Goal: Task Accomplishment & Management: Complete application form

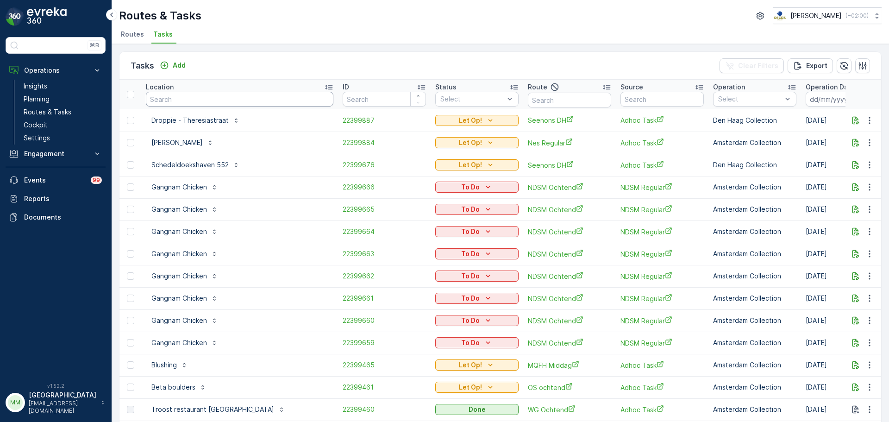
click at [234, 105] on input "text" at bounding box center [239, 99] width 187 height 15
type input "goesting"
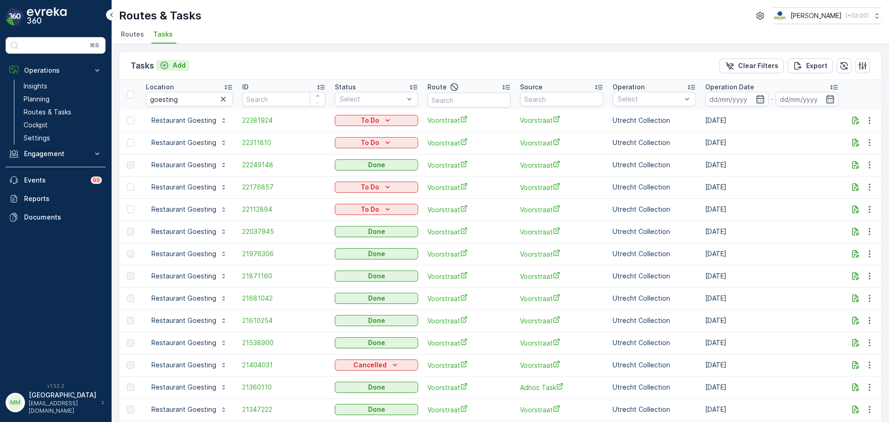
click at [170, 60] on button "Add" at bounding box center [172, 65] width 33 height 11
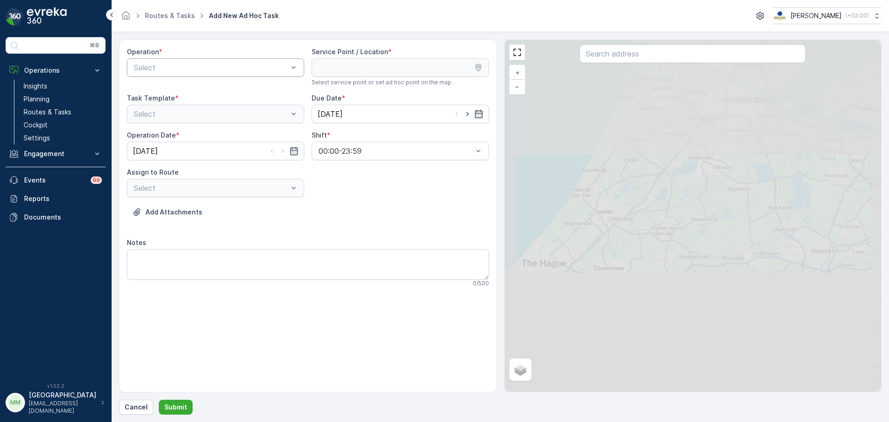
click at [201, 76] on div "Select" at bounding box center [215, 67] width 177 height 19
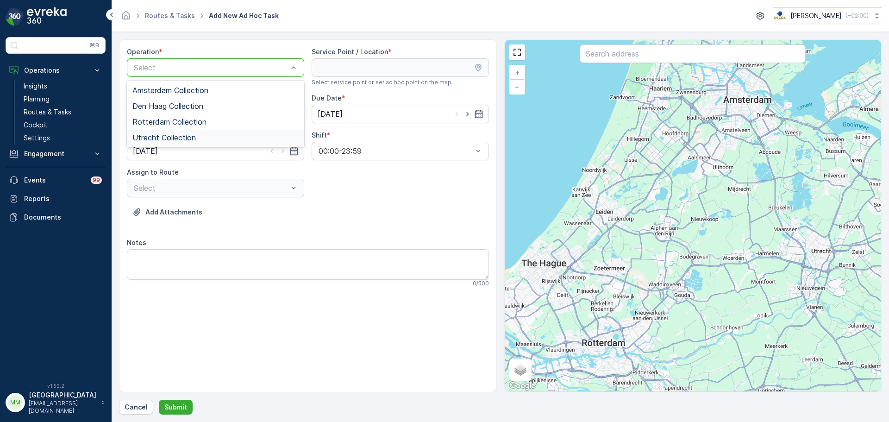
click at [225, 136] on div "Utrecht Collection" at bounding box center [215, 137] width 166 height 8
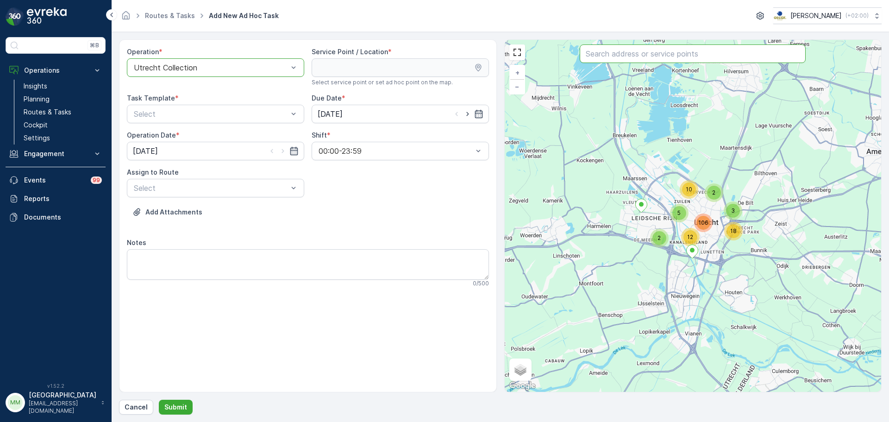
click at [673, 52] on input "text" at bounding box center [693, 53] width 226 height 19
type input "goest"
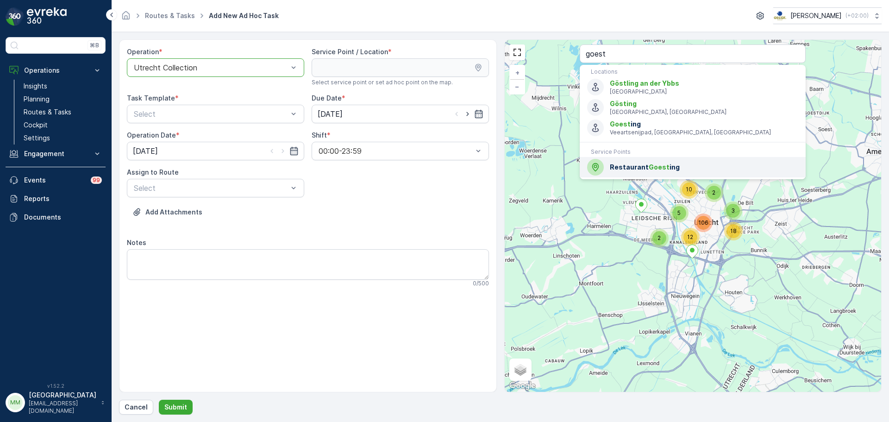
click at [616, 170] on span "Restaurant Goest ing" at bounding box center [704, 166] width 188 height 9
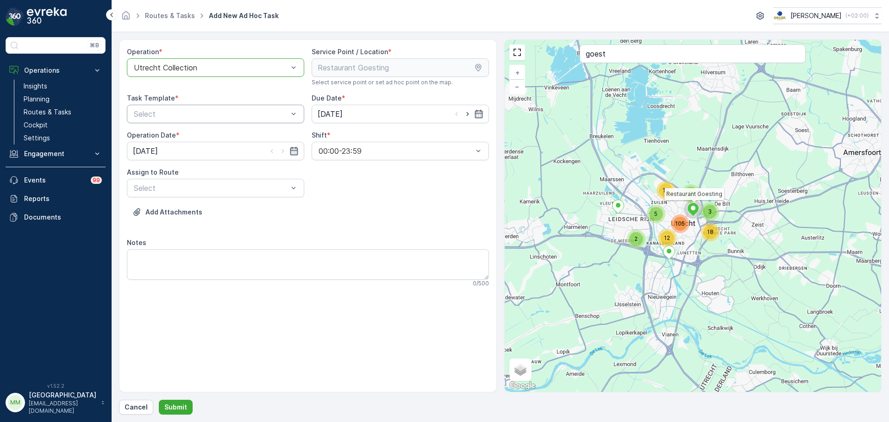
click at [164, 122] on div "Select" at bounding box center [215, 114] width 177 height 19
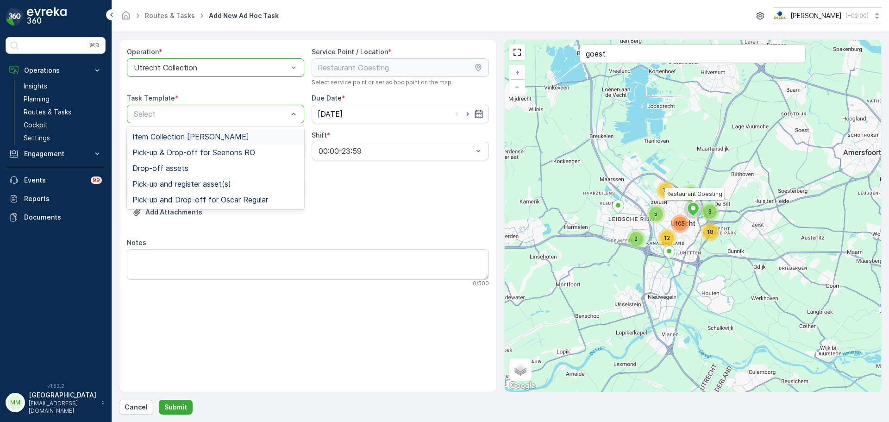
click at [175, 139] on span "Item Collection Oscar Regulier" at bounding box center [190, 136] width 117 height 8
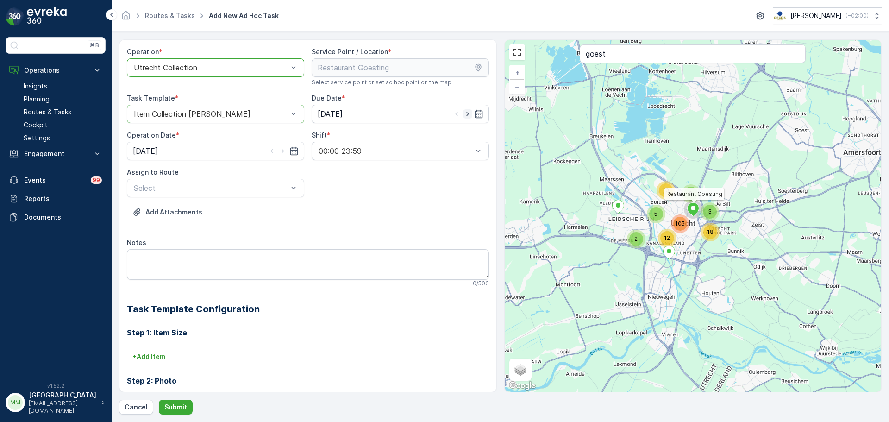
click at [466, 111] on icon "button" at bounding box center [467, 113] width 9 height 9
type input "16.10.2025"
click at [280, 151] on icon "button" at bounding box center [282, 150] width 9 height 9
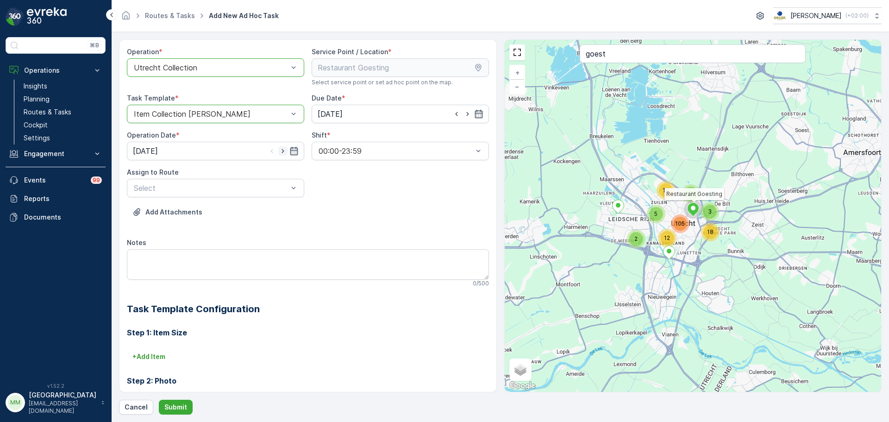
type input "16.10.2025"
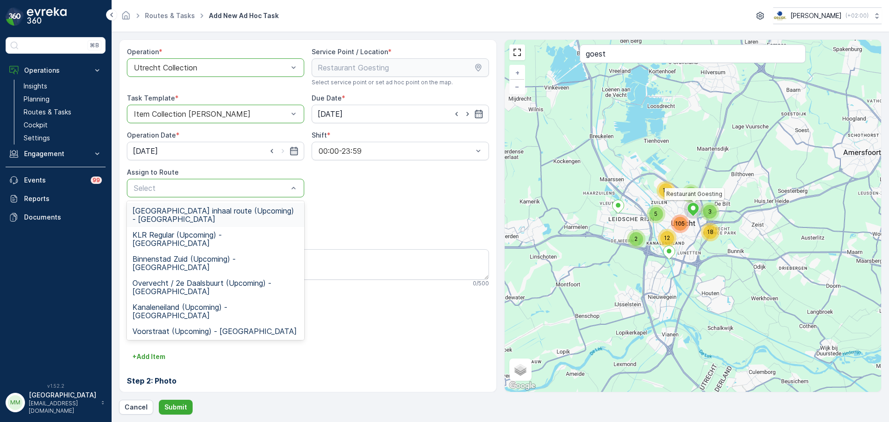
click at [208, 195] on div "Select" at bounding box center [215, 188] width 177 height 19
click at [204, 327] on span "Voorstraat (Upcoming) - Utrecht" at bounding box center [214, 331] width 164 height 8
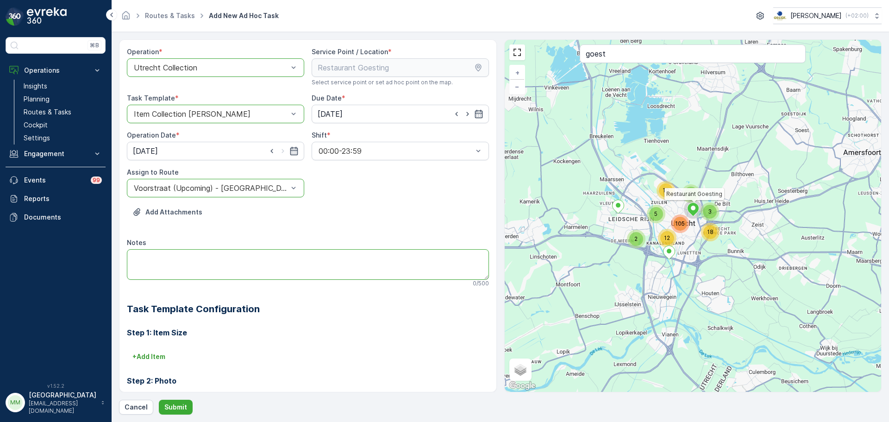
click at [179, 275] on textarea "Notes" at bounding box center [308, 264] width 362 height 31
type textarea "graag brengen: 3x 80L glaskratten 6x 23L clique bakken"
click at [167, 400] on button "Submit" at bounding box center [176, 406] width 34 height 15
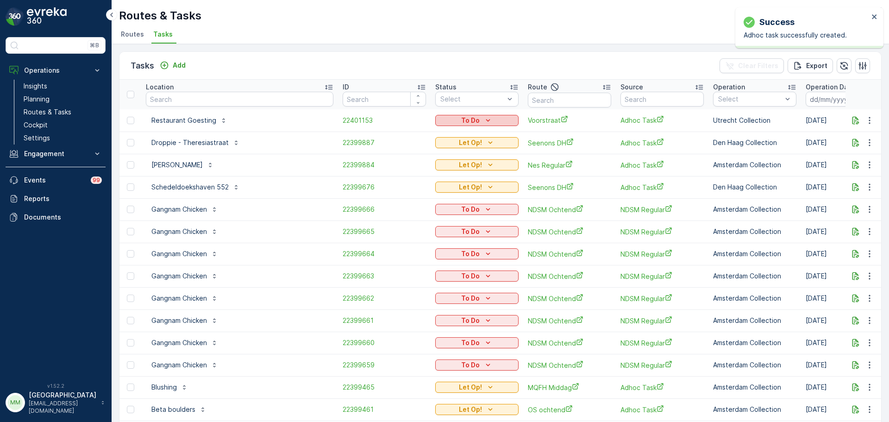
click at [486, 120] on icon "To Do" at bounding box center [488, 120] width 4 height 2
click at [424, 162] on span "Let Op!" at bounding box center [419, 160] width 23 height 9
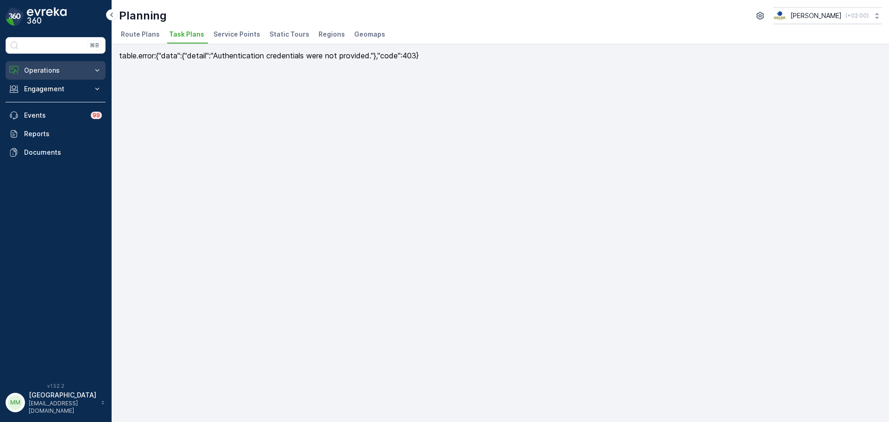
click at [53, 70] on p "Operations" at bounding box center [55, 70] width 63 height 9
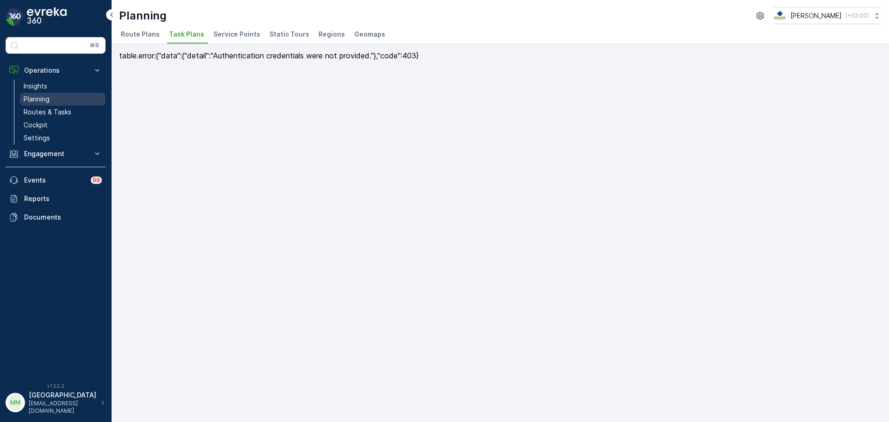
click at [53, 101] on link "Planning" at bounding box center [63, 99] width 86 height 13
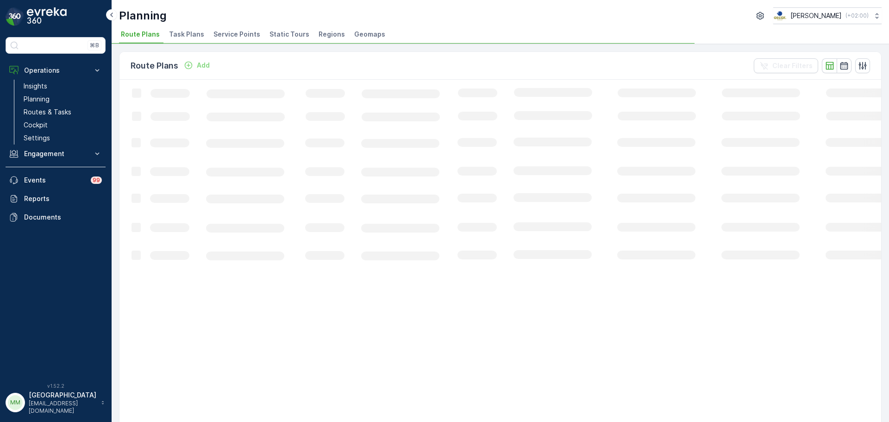
click at [188, 36] on span "Task Plans" at bounding box center [186, 34] width 35 height 9
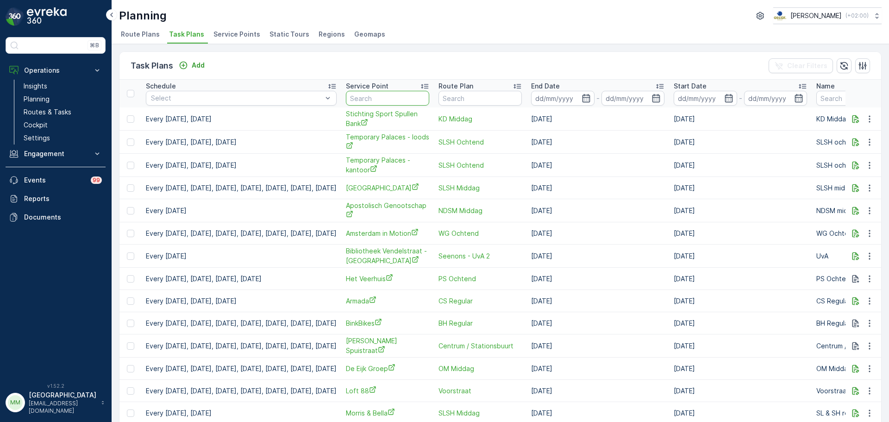
click at [415, 99] on input "text" at bounding box center [387, 98] width 83 height 15
type input "F"
type input "G"
click at [424, 160] on span "Temporary Palaces - kantoor" at bounding box center [387, 165] width 83 height 19
click at [412, 100] on input "text" at bounding box center [387, 98] width 83 height 15
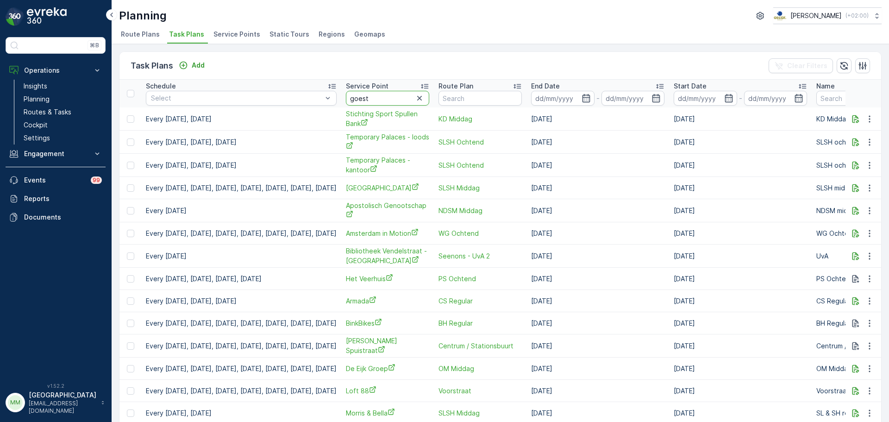
type input "goesti"
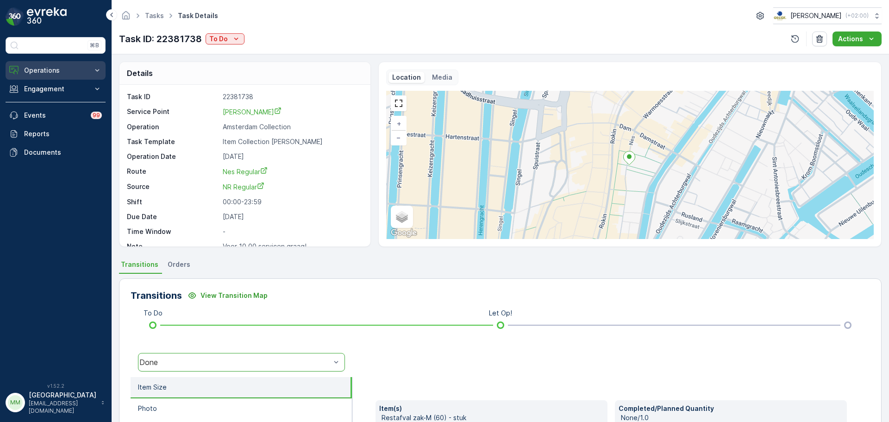
click at [47, 69] on p "Operations" at bounding box center [55, 70] width 63 height 9
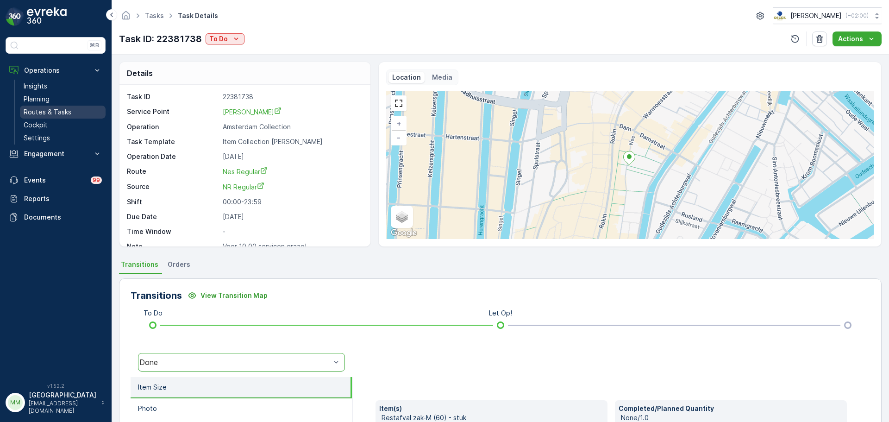
click at [51, 111] on p "Routes & Tasks" at bounding box center [48, 111] width 48 height 9
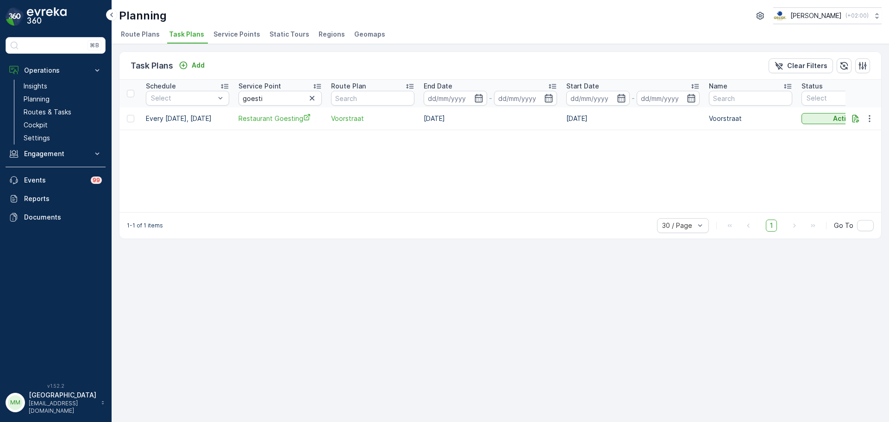
drag, startPoint x: 134, startPoint y: 32, endPoint x: 150, endPoint y: 32, distance: 16.7
click at [134, 32] on span "Route Plans" at bounding box center [140, 34] width 39 height 9
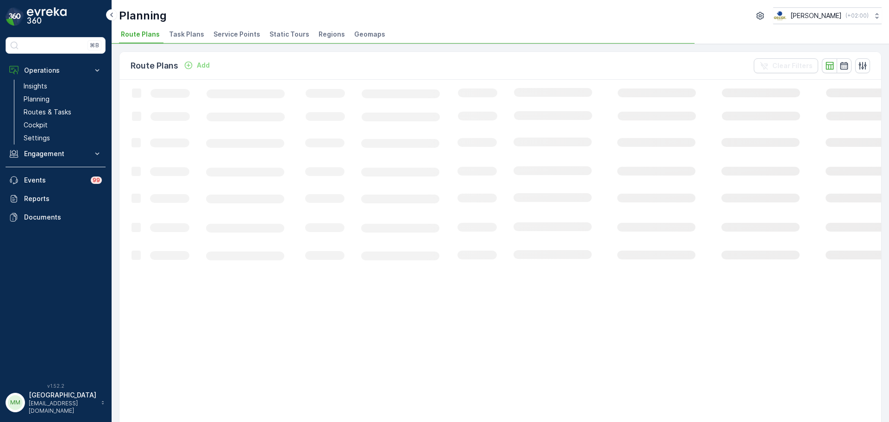
click at [189, 36] on span "Task Plans" at bounding box center [186, 34] width 35 height 9
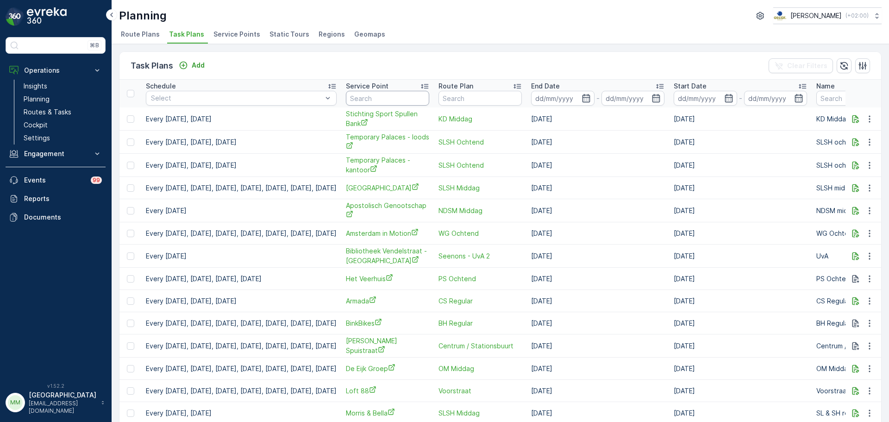
click at [407, 101] on input "text" at bounding box center [387, 98] width 83 height 15
type input "dock"
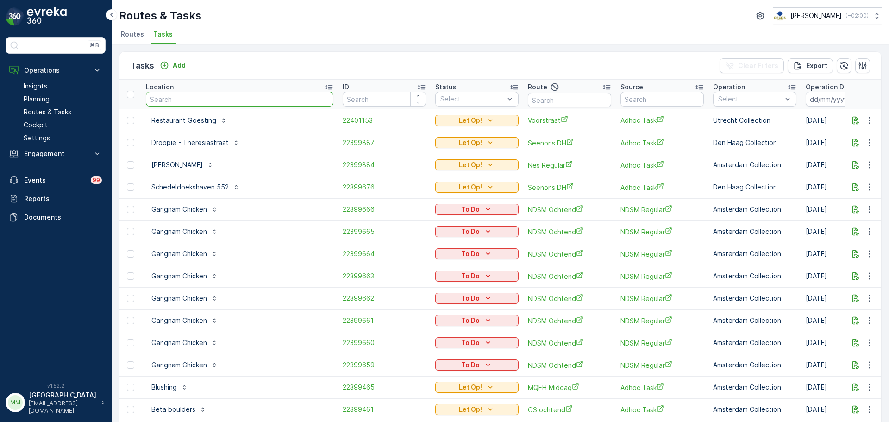
click at [190, 103] on input "text" at bounding box center [239, 99] width 187 height 15
type input "d"
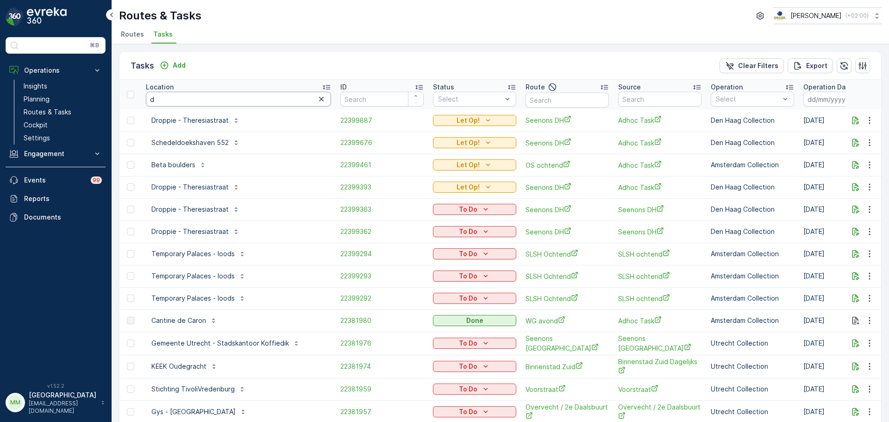
click at [162, 98] on input "d" at bounding box center [238, 99] width 185 height 15
type input "do"
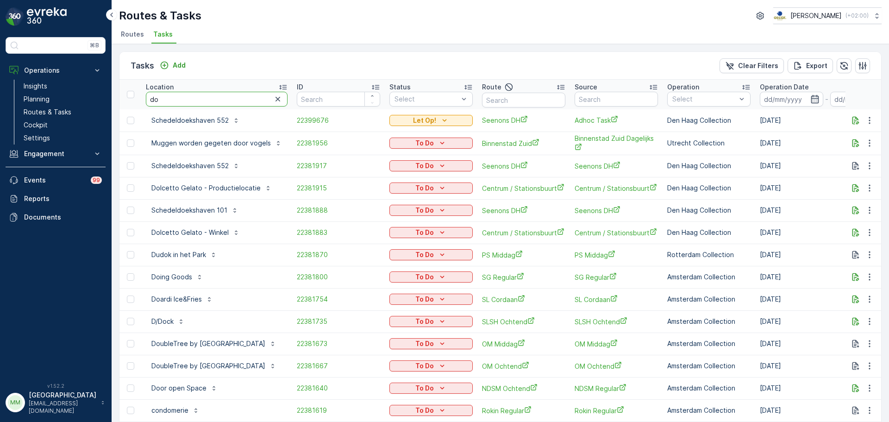
click at [181, 103] on input "do" at bounding box center [217, 99] width 142 height 15
type input "dock"
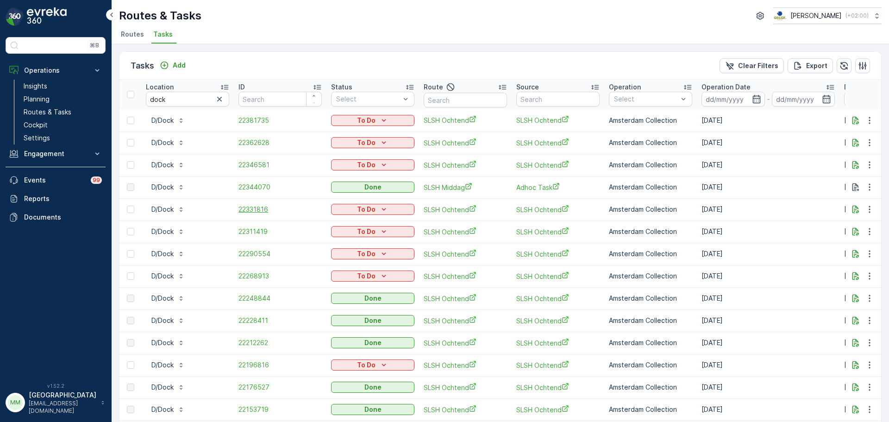
click at [254, 211] on span "22331816" at bounding box center [279, 209] width 83 height 9
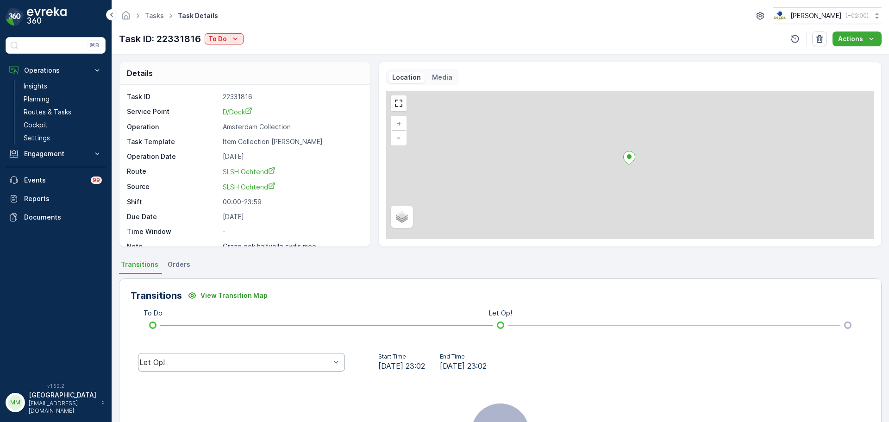
drag, startPoint x: 199, startPoint y: 348, endPoint x: 199, endPoint y: 358, distance: 10.6
click at [199, 349] on div "Let Op!" at bounding box center [242, 362] width 222 height 30
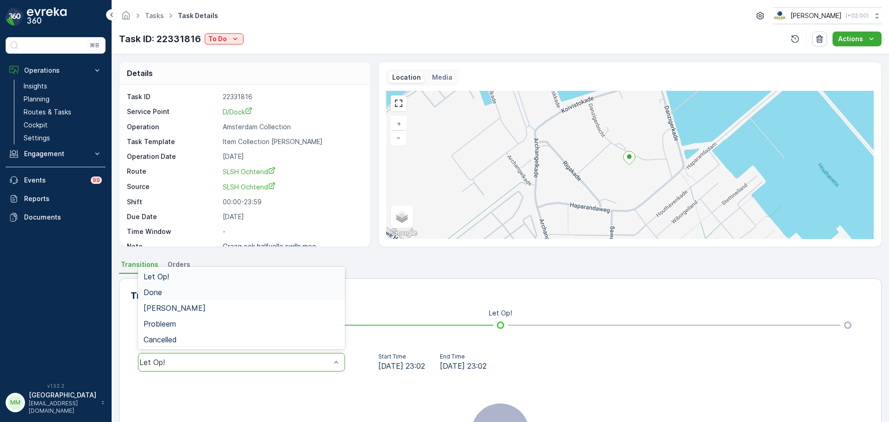
click at [176, 285] on div "Done" at bounding box center [241, 292] width 207 height 16
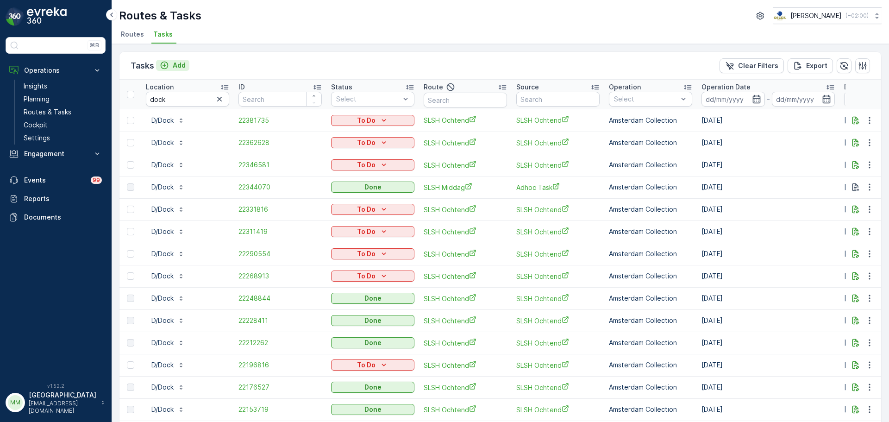
click at [187, 66] on button "Add" at bounding box center [172, 65] width 33 height 11
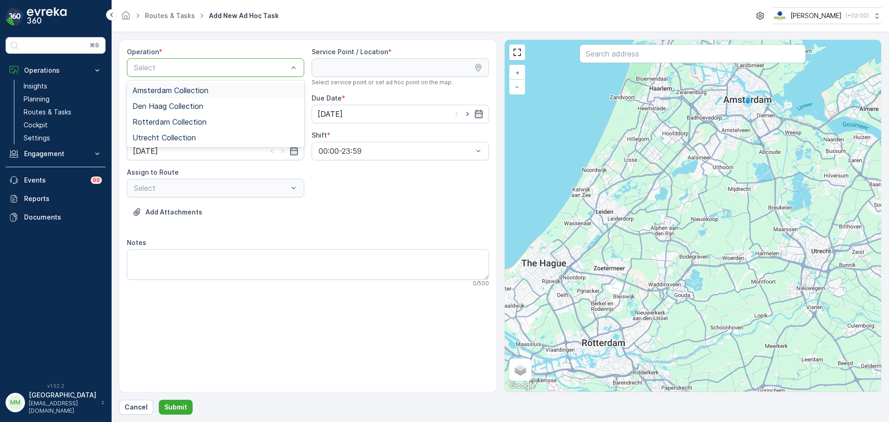
click at [211, 87] on div "Amsterdam Collection" at bounding box center [215, 90] width 166 height 8
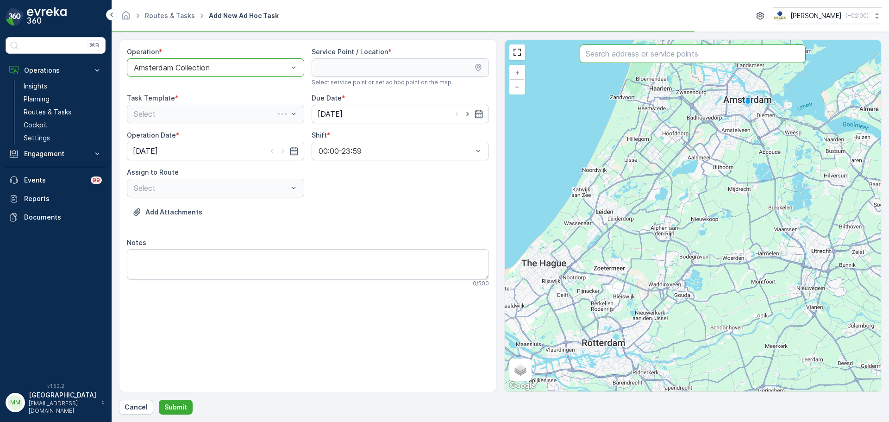
click at [616, 59] on input "text" at bounding box center [693, 53] width 226 height 19
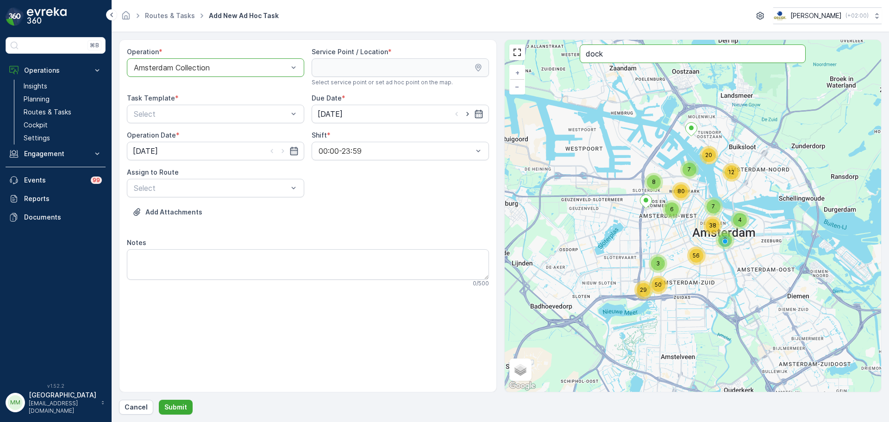
type input "dock"
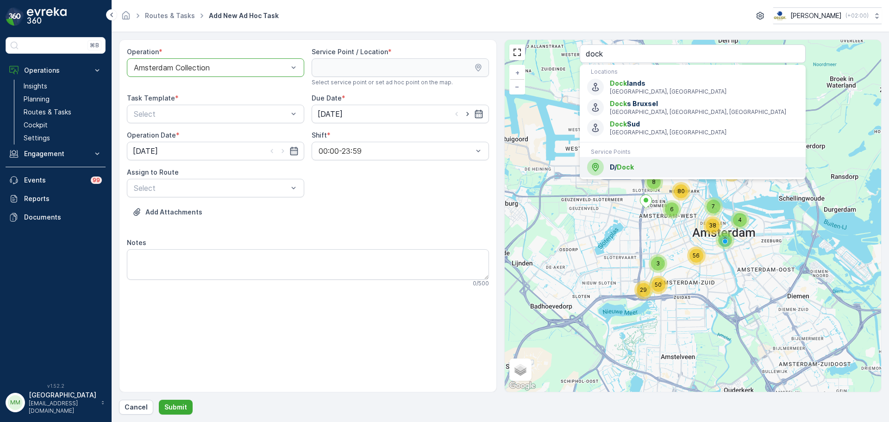
click at [611, 166] on span "D/ Dock" at bounding box center [704, 166] width 188 height 9
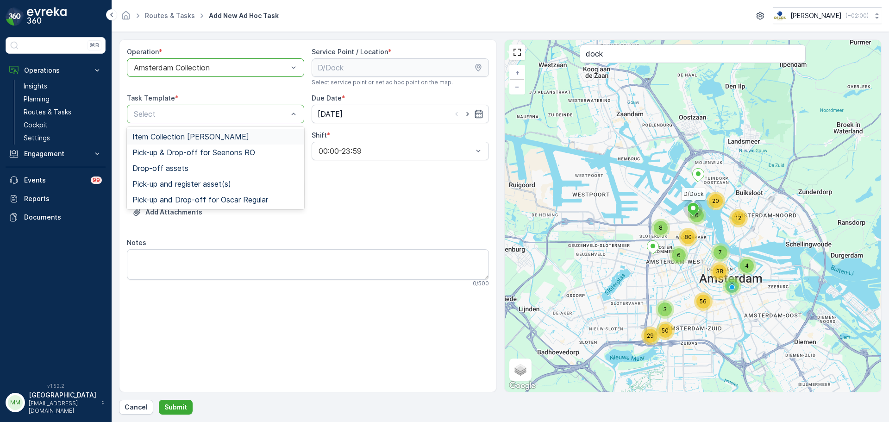
click at [194, 137] on span "Item Collection Oscar Regulier" at bounding box center [190, 136] width 117 height 8
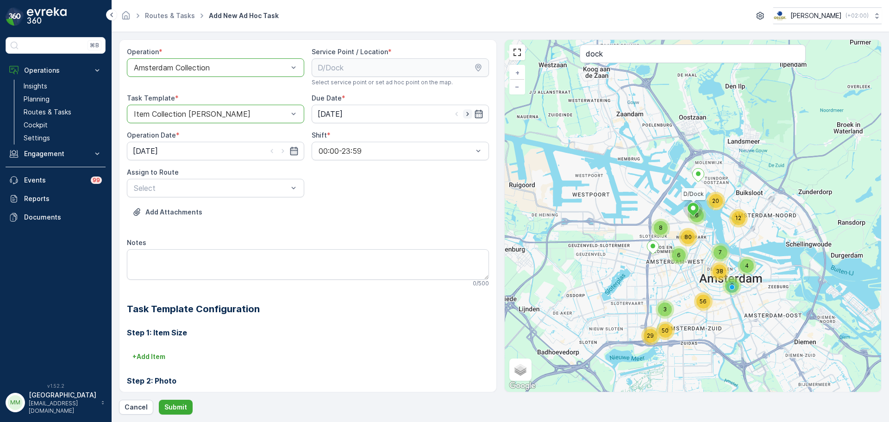
click at [469, 111] on icon "button" at bounding box center [467, 113] width 9 height 9
type input "15.10.2025"
click at [282, 151] on icon "button" at bounding box center [282, 151] width 2 height 4
type input "15.10.2025"
click at [254, 196] on div "Select" at bounding box center [215, 188] width 177 height 19
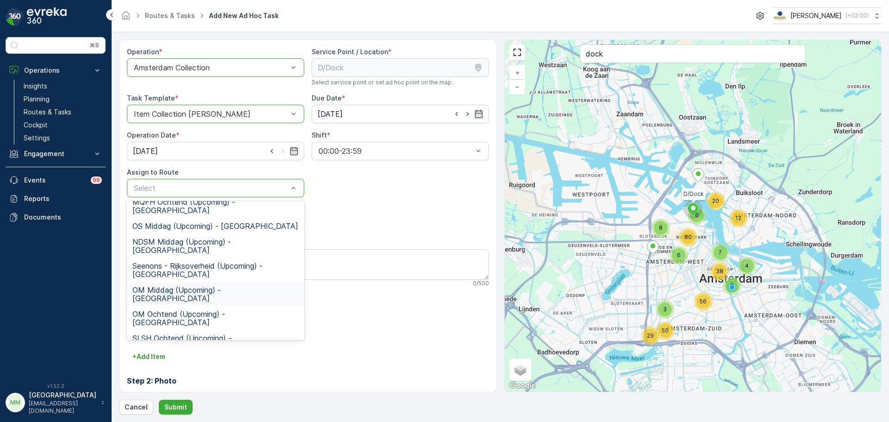
scroll to position [139, 0]
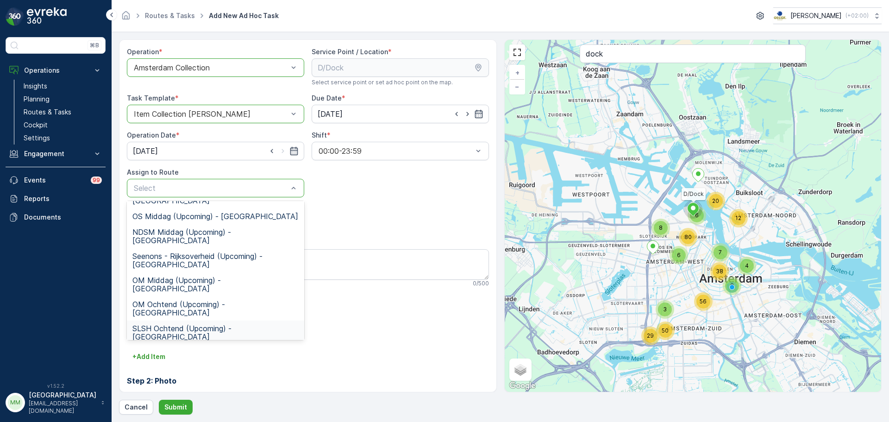
click at [183, 324] on span "SLSH Ochtend (Upcoming) - Amsterdam" at bounding box center [215, 332] width 166 height 17
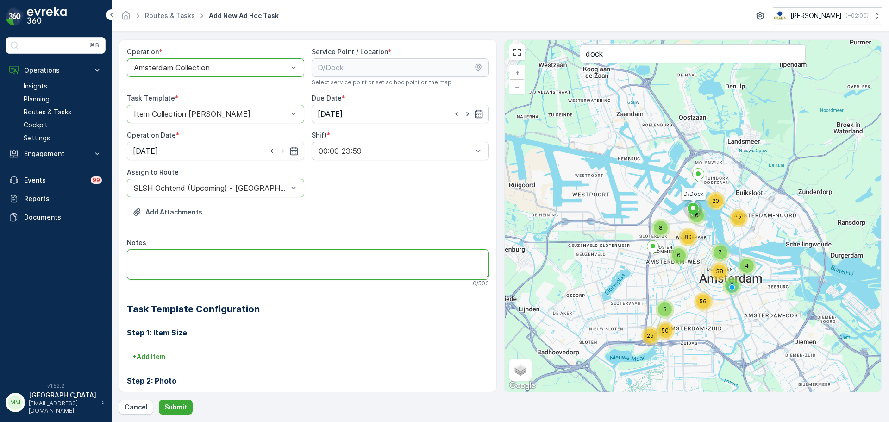
click at [182, 259] on textarea "Notes" at bounding box center [308, 264] width 362 height 31
type textarea "graag brengen: 3x 60L PDzakken 3x 60L restzakken"
click at [147, 363] on button "+ Add Item" at bounding box center [149, 356] width 44 height 15
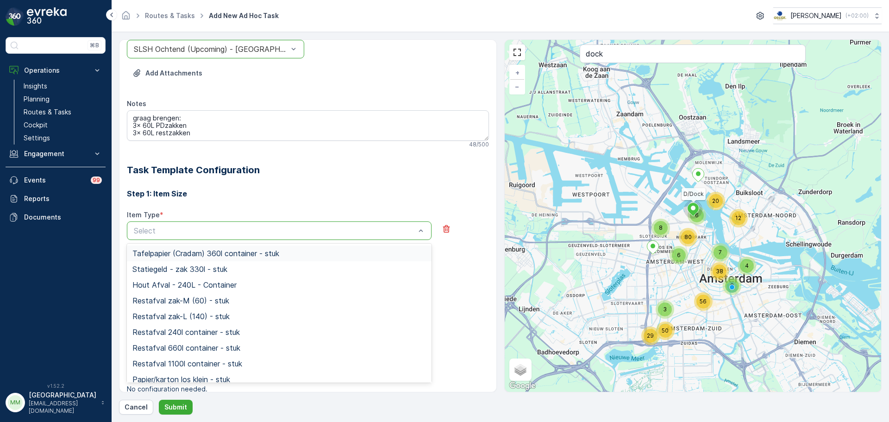
click at [452, 187] on div "Step 1: Item Size Item Type * 201 results available. Use Up and Down to choose …" at bounding box center [308, 314] width 362 height 274
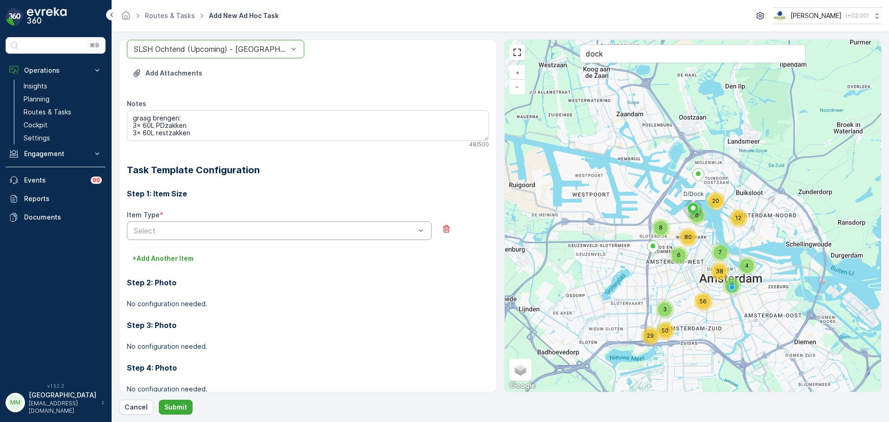
click at [449, 220] on div at bounding box center [464, 225] width 50 height 30
click at [443, 228] on icon "button" at bounding box center [446, 228] width 9 height 9
click at [169, 404] on p "Submit" at bounding box center [175, 406] width 23 height 9
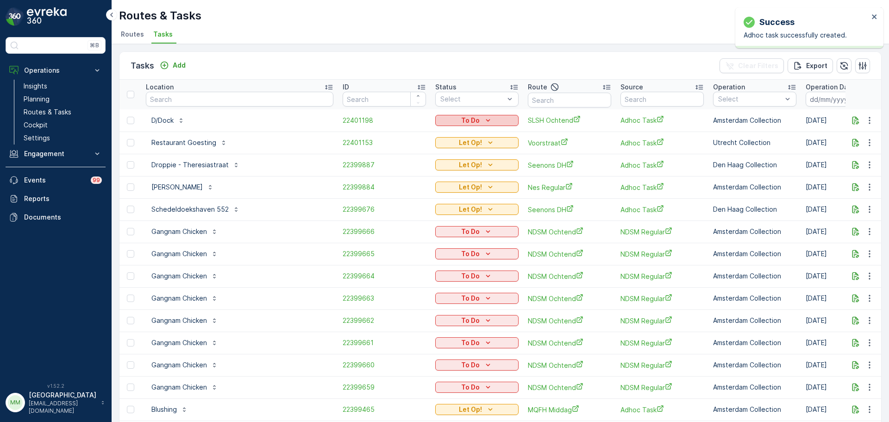
click at [435, 115] on button "To Do" at bounding box center [476, 120] width 83 height 11
click at [426, 134] on span "Let Op!" at bounding box center [419, 134] width 23 height 9
click at [853, 124] on icon "button" at bounding box center [855, 120] width 7 height 8
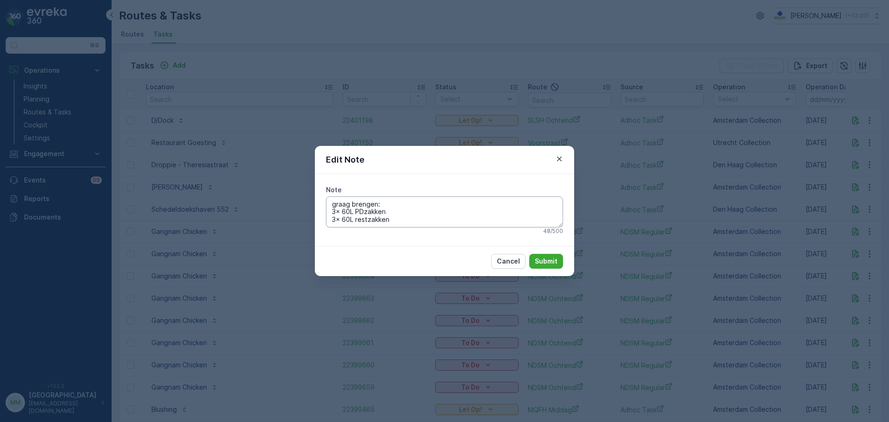
click at [423, 216] on textarea "graag brengen: 3x 60L PDzakken 3x 60L restzakken" at bounding box center [444, 211] width 237 height 31
click at [424, 217] on textarea "graag brengen: 3x 60L PDzakken 3x 60L restzakken" at bounding box center [444, 211] width 237 height 31
click at [410, 222] on textarea "graag brengen: 3x 60L PDzakken 3x 60L restzakken" at bounding box center [444, 211] width 237 height 31
click at [387, 206] on textarea "graag brengen: 3x 60L PDzakken 3x 60L restzakken" at bounding box center [444, 211] width 237 height 31
click at [410, 220] on textarea "graag brengen: 3x 60L PDzakken 3x 60L restzakken" at bounding box center [444, 211] width 237 height 31
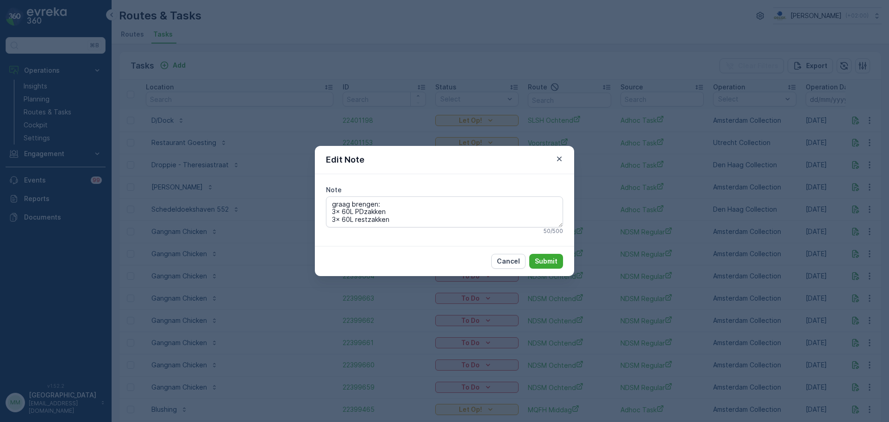
scroll to position [11, 0]
type textarea "graag brengen: 3x 60L PDzakken 3x 60L restzakken Graag piepschuim & metaal meen…"
click at [533, 271] on div "Cancel Submit" at bounding box center [444, 261] width 259 height 30
click at [539, 267] on button "Submit" at bounding box center [546, 261] width 34 height 15
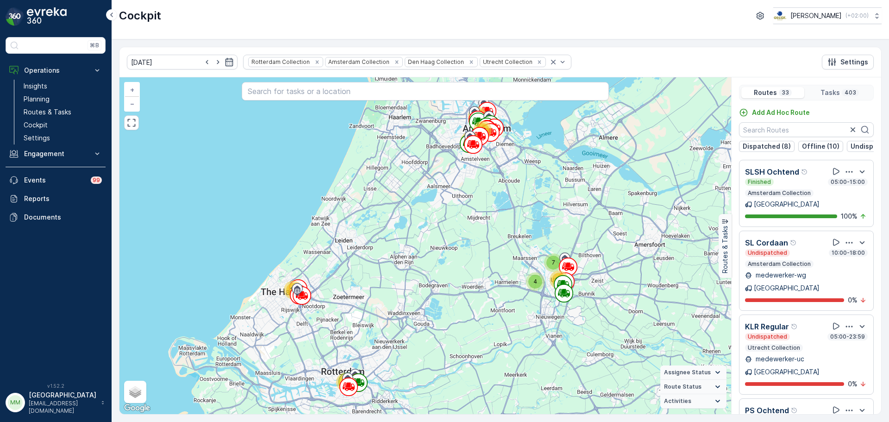
scroll to position [1157, 0]
